Goal: Task Accomplishment & Management: Use online tool/utility

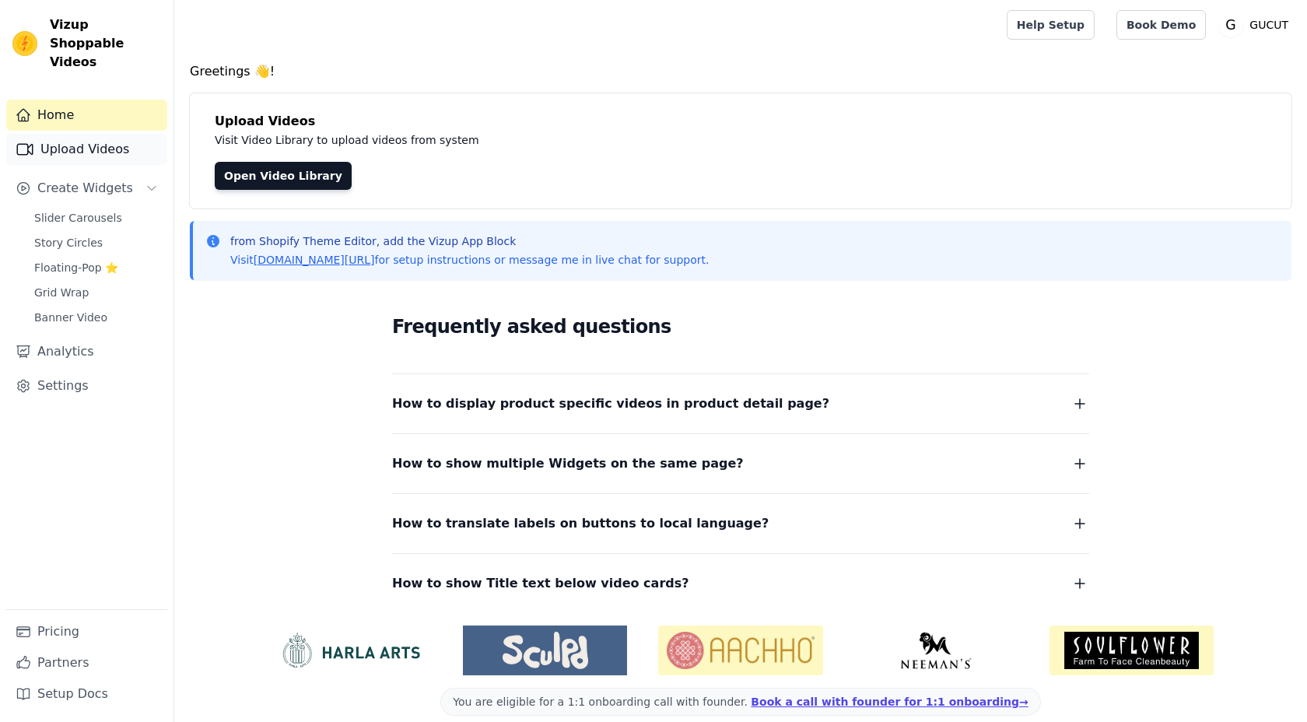
click at [82, 134] on link "Upload Videos" at bounding box center [86, 149] width 161 height 31
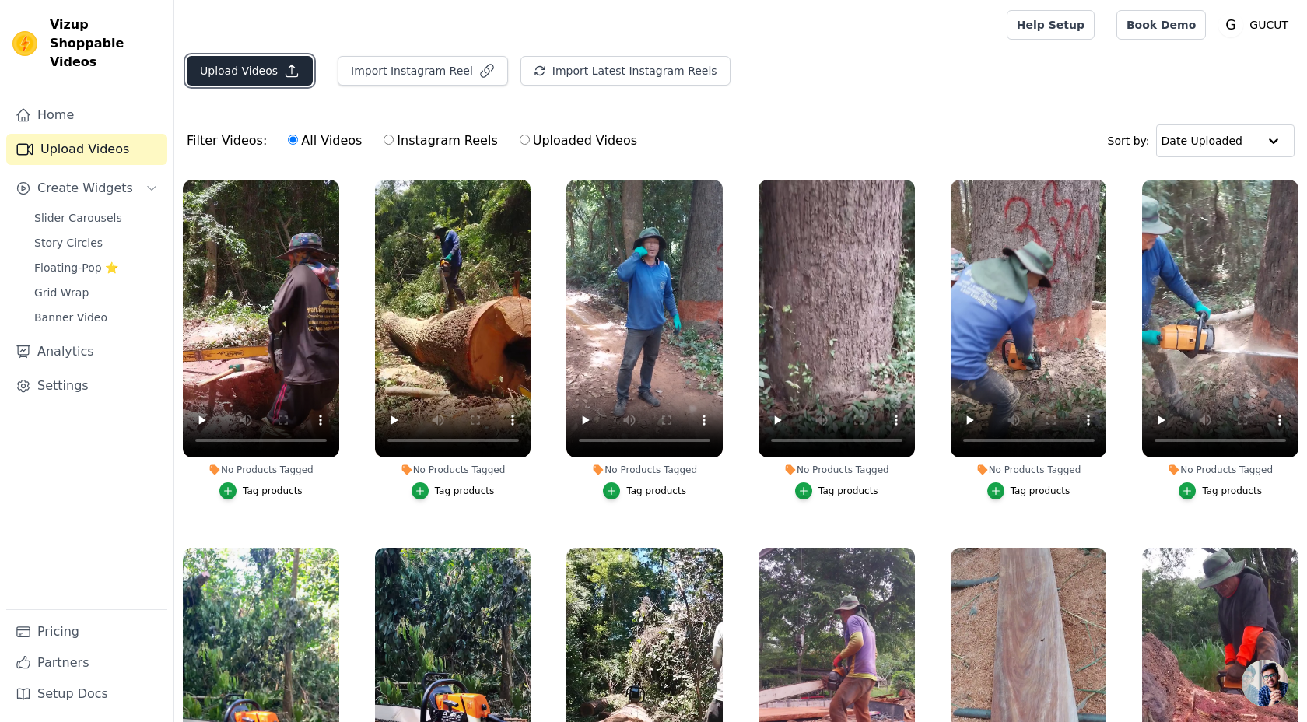
click at [240, 72] on button "Upload Videos" at bounding box center [250, 71] width 126 height 30
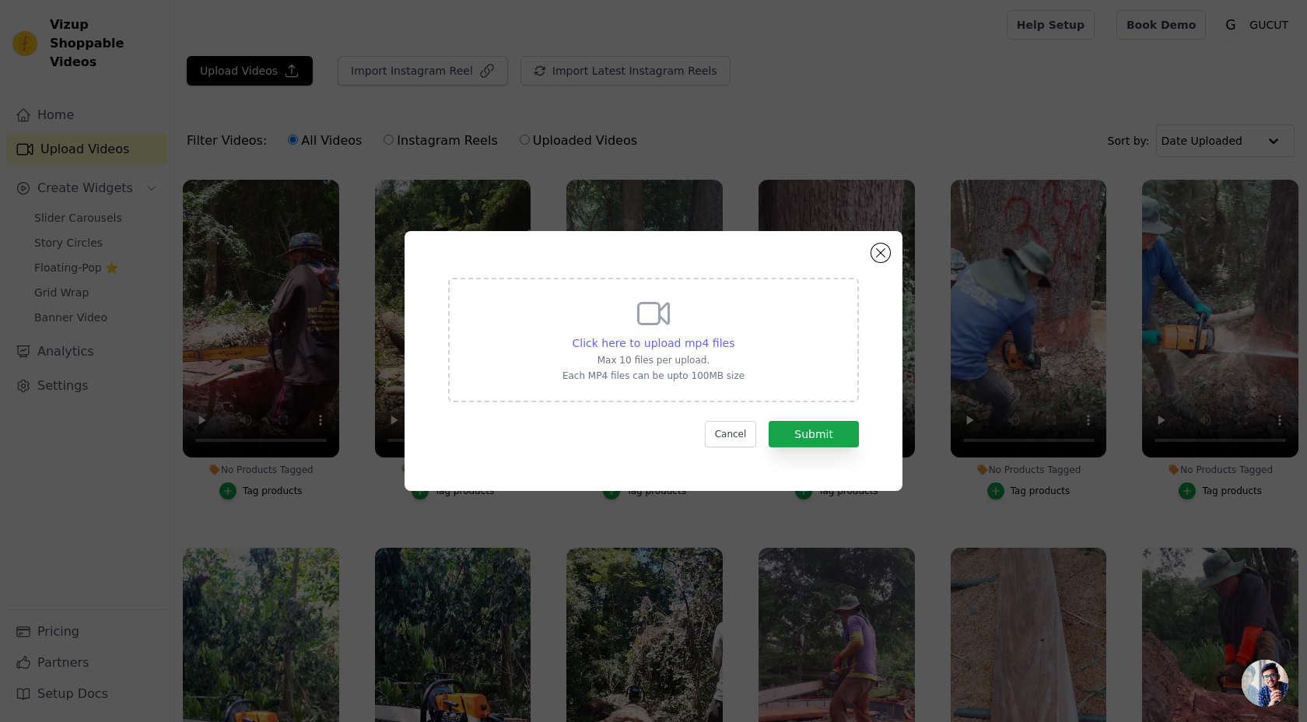
click at [665, 339] on span "Click here to upload mp4 files" at bounding box center [653, 343] width 163 height 12
click at [733, 335] on input "Click here to upload mp4 files Max 10 files per upload. Each MP4 files can be u…" at bounding box center [733, 334] width 1 height 1
type input "C:\fakepath\snaptik_7548038920399899911_hd.mp4"
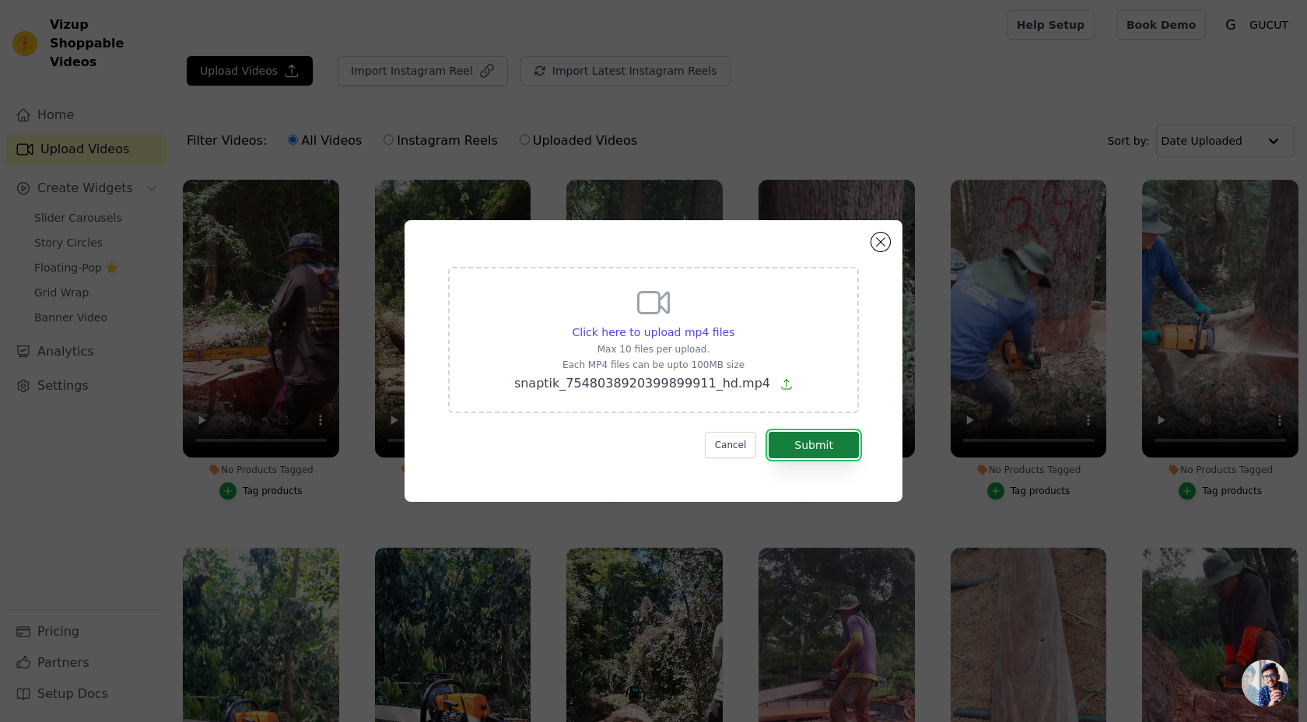
click at [777, 445] on button "Submit" at bounding box center [813, 445] width 90 height 26
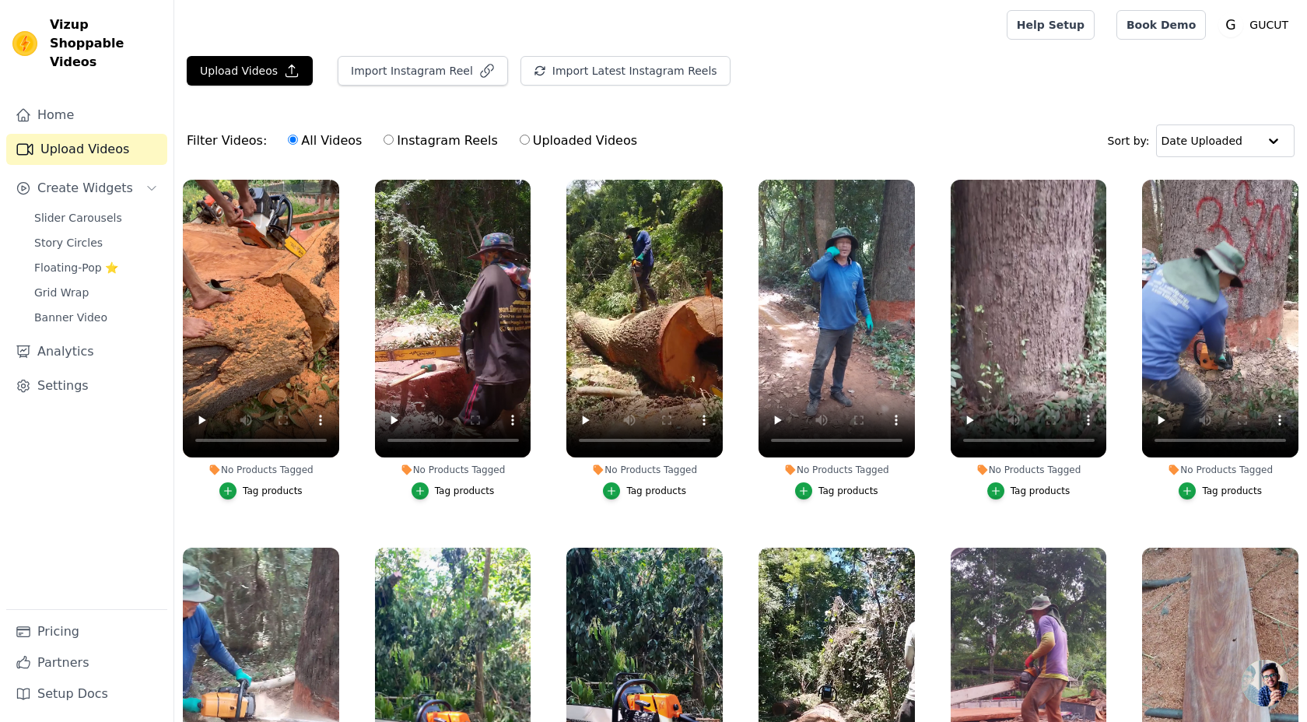
scroll to position [15, 0]
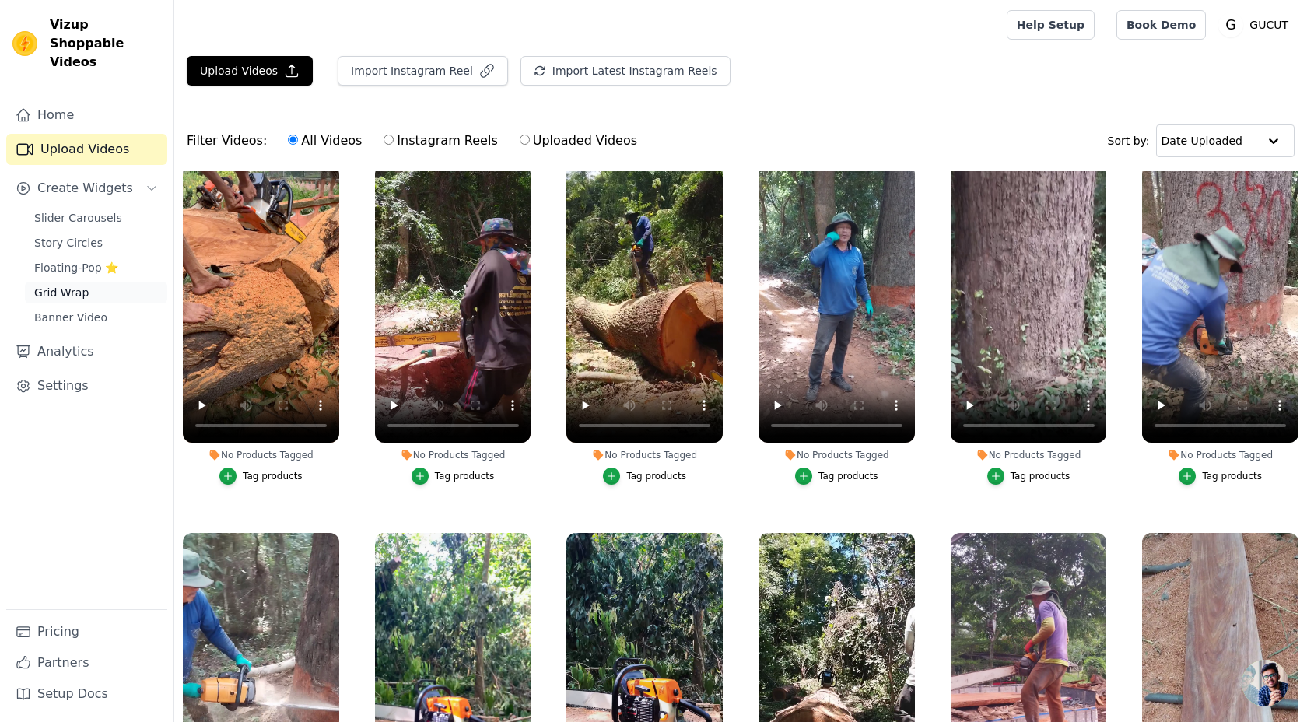
click at [114, 282] on link "Grid Wrap" at bounding box center [96, 293] width 142 height 22
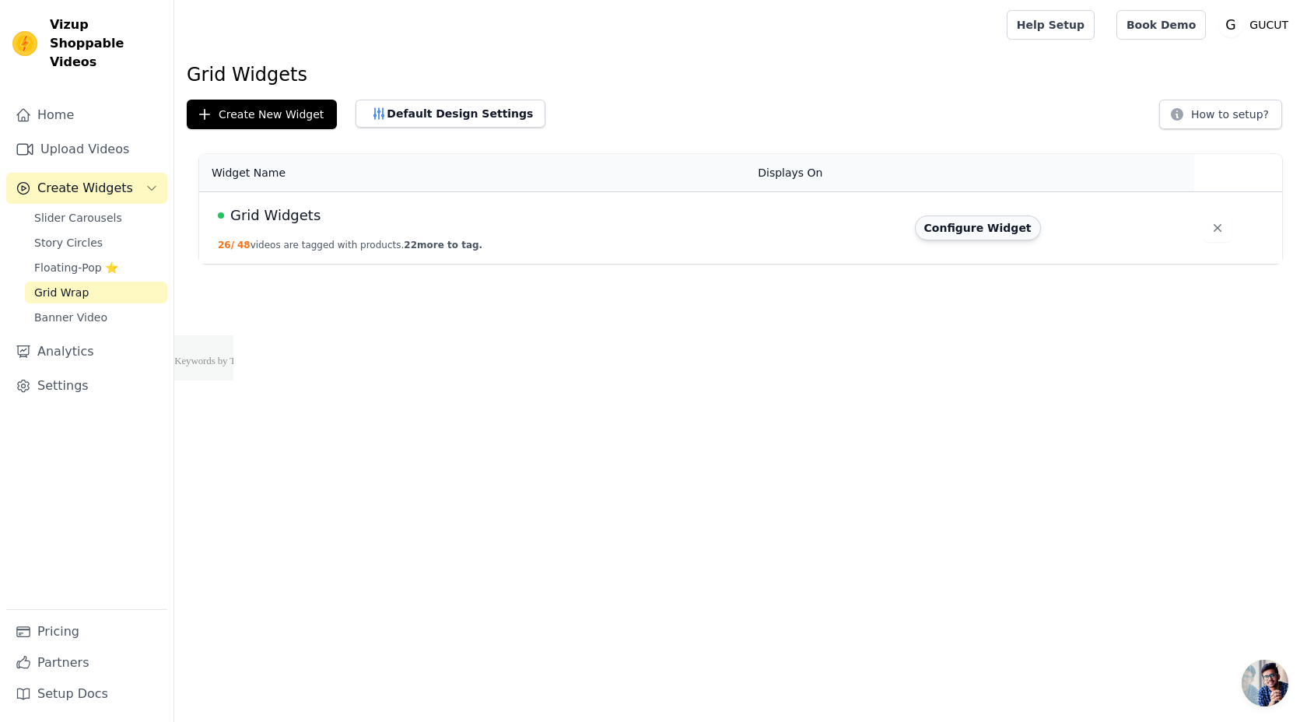
click at [1023, 217] on button "Configure Widget" at bounding box center [978, 227] width 126 height 25
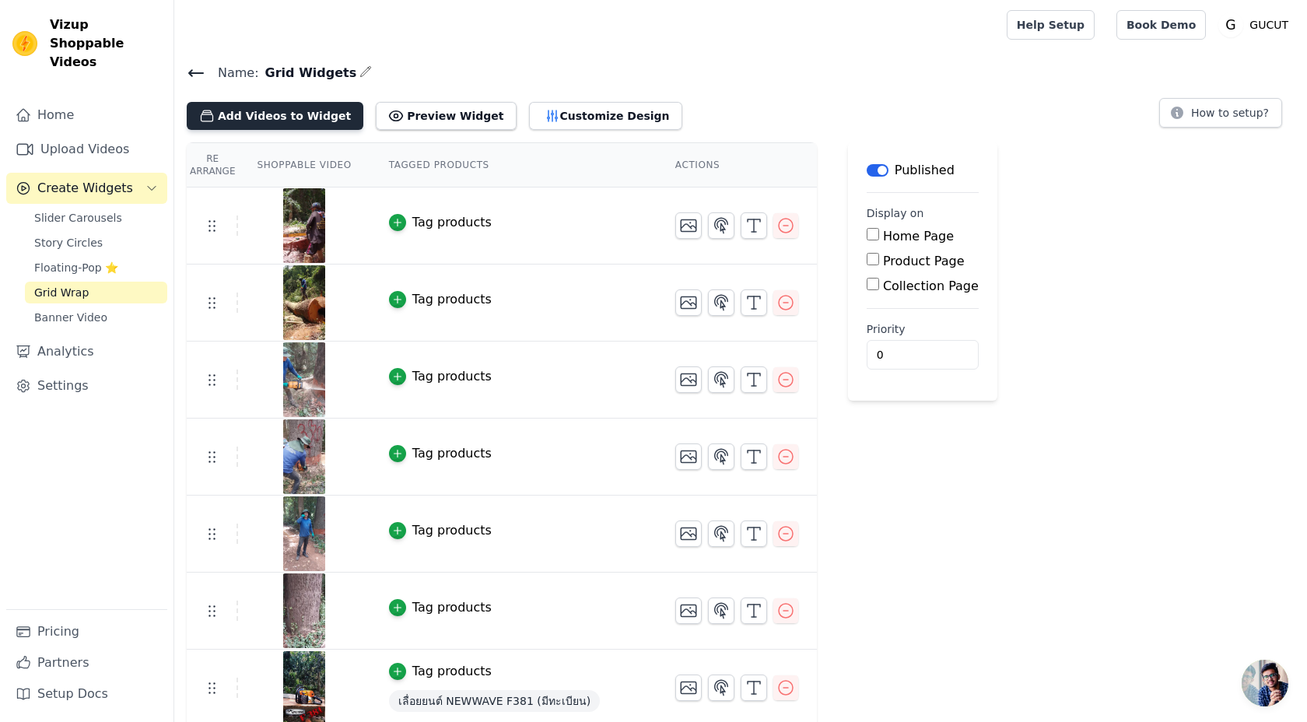
click at [323, 117] on button "Add Videos to Widget" at bounding box center [275, 116] width 177 height 28
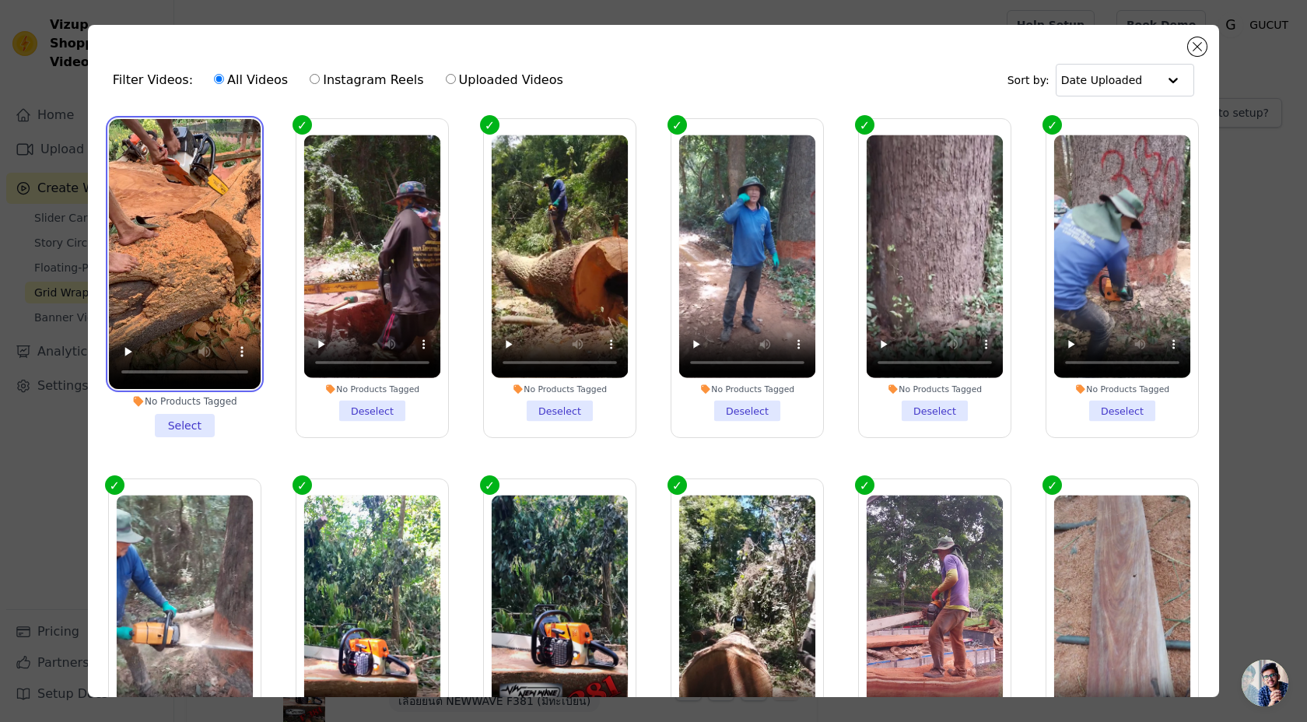
click at [207, 270] on video at bounding box center [185, 254] width 152 height 270
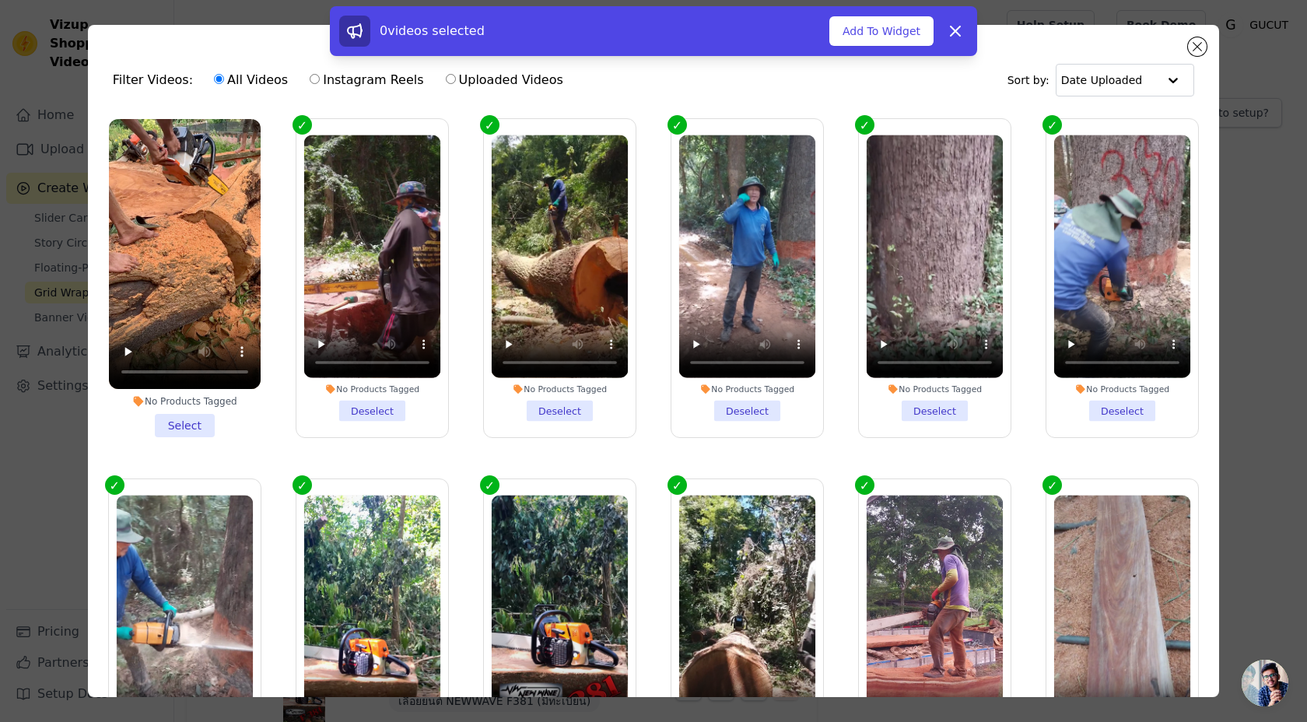
click at [202, 421] on li "No Products Tagged Select" at bounding box center [185, 278] width 152 height 318
click at [0, 0] on input "No Products Tagged Select" at bounding box center [0, 0] width 0 height 0
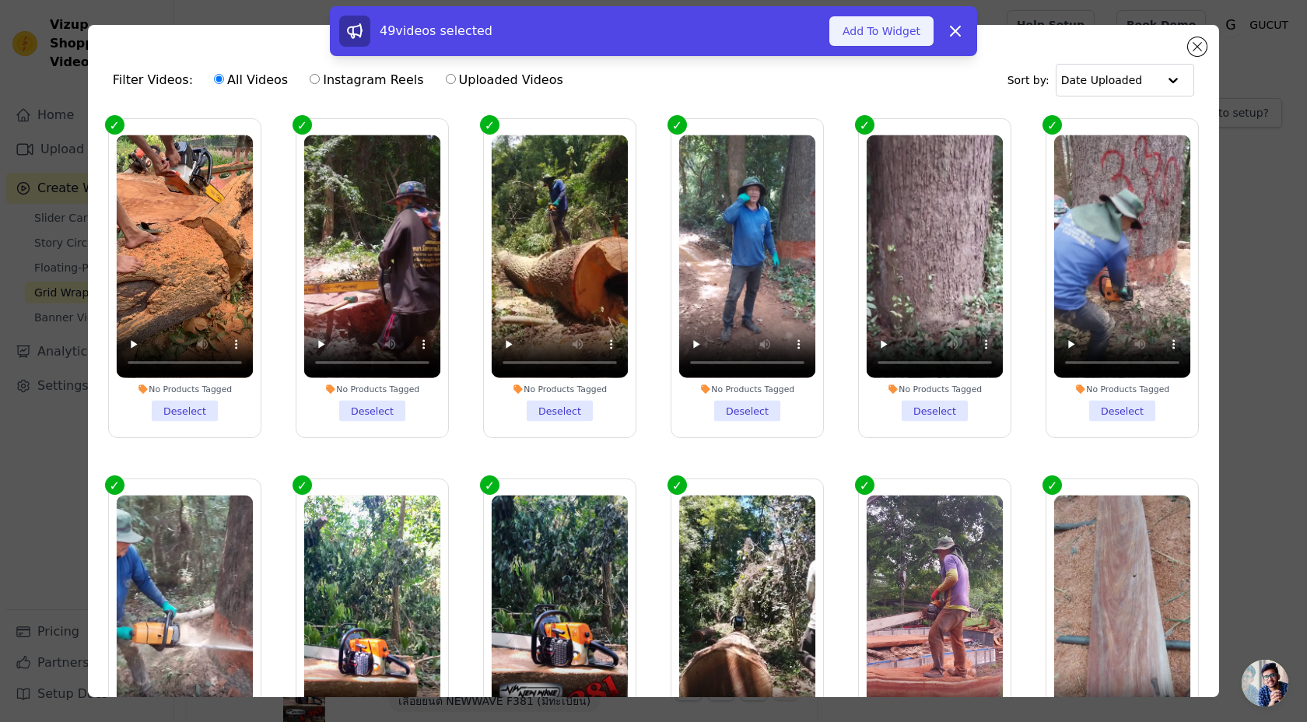
click at [865, 41] on button "Add To Widget" at bounding box center [881, 31] width 104 height 30
